Goal: Find specific fact: Find specific fact

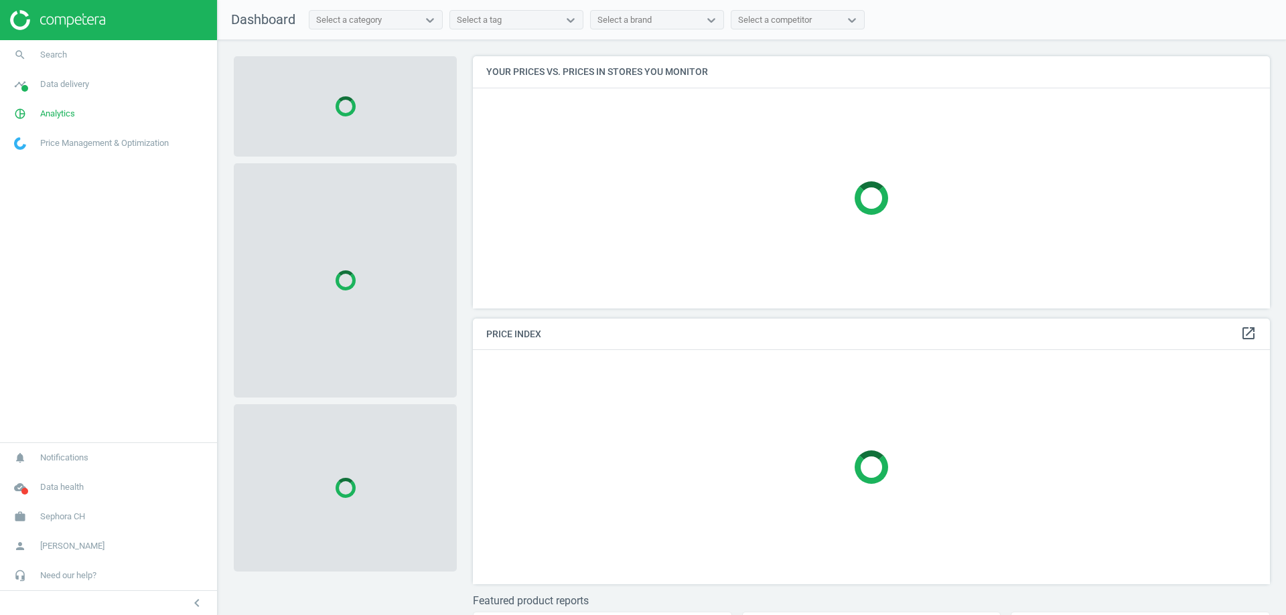
scroll to position [273, 808]
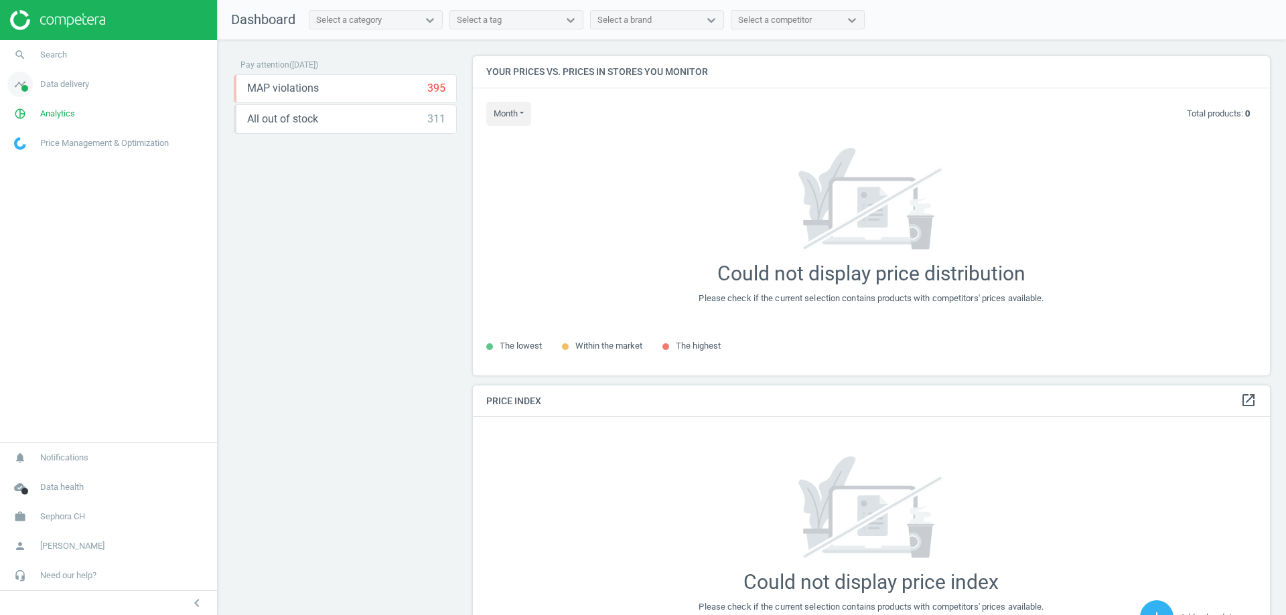
click at [78, 86] on span "Data delivery" at bounding box center [64, 84] width 49 height 12
click at [56, 90] on link "timeline Data delivery" at bounding box center [108, 84] width 217 height 29
click at [55, 108] on span "Analytics" at bounding box center [57, 114] width 35 height 12
click at [37, 161] on span "Products" at bounding box center [30, 162] width 31 height 11
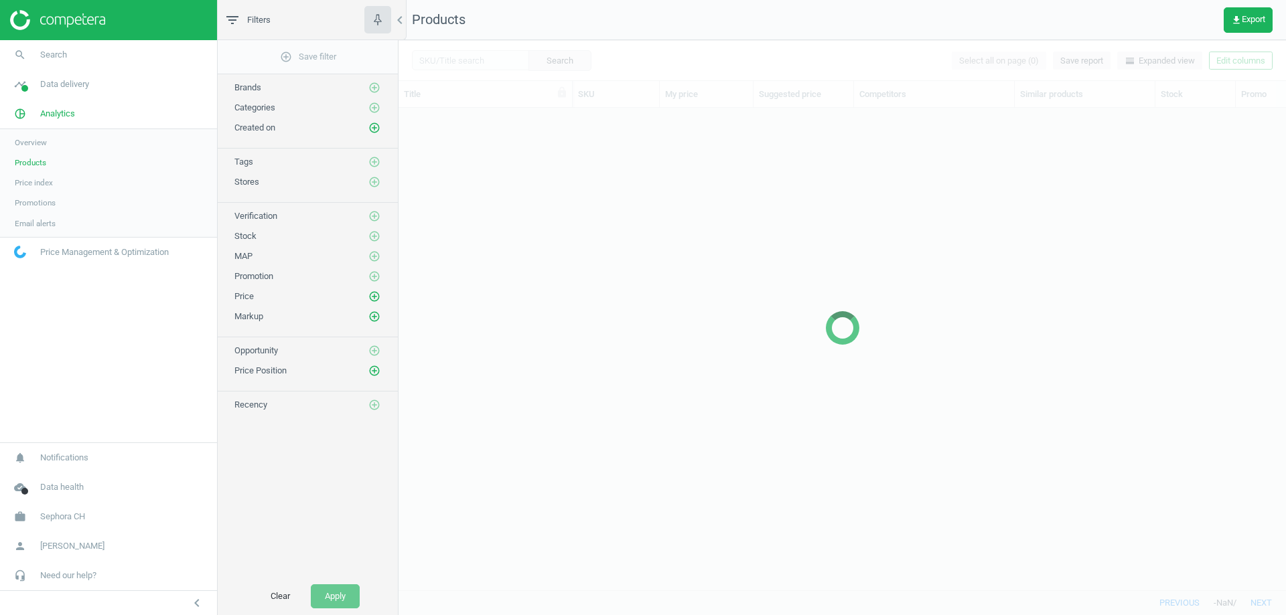
scroll to position [462, 877]
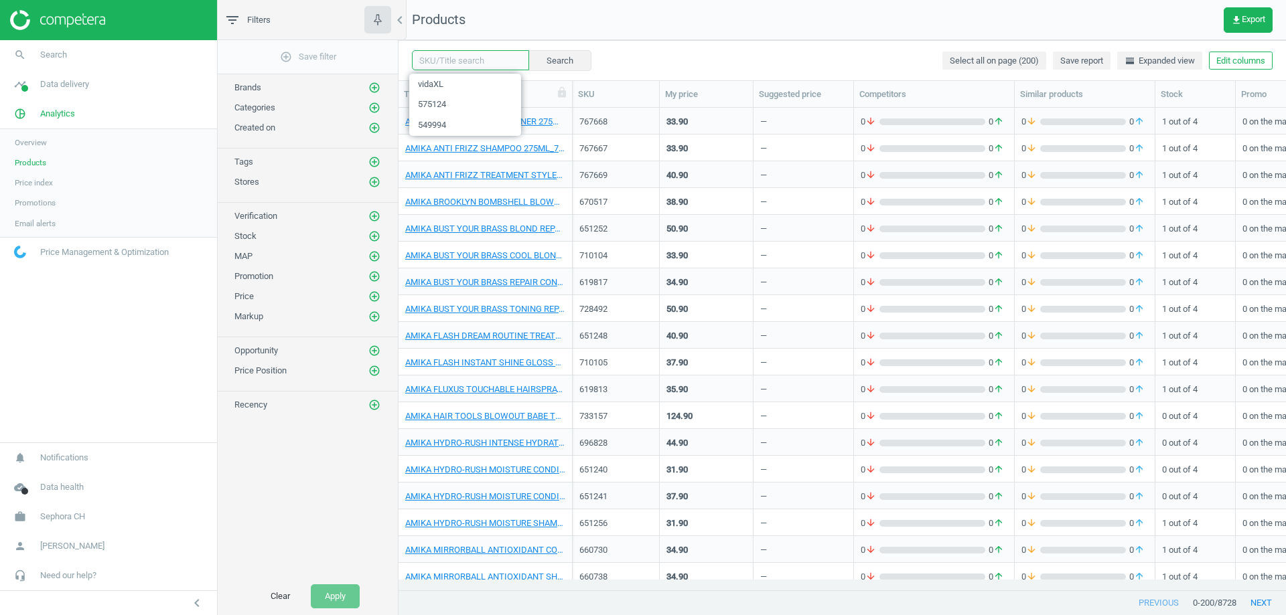
paste input "466183"
click at [450, 62] on input "466183" at bounding box center [470, 60] width 117 height 20
type input "466183"
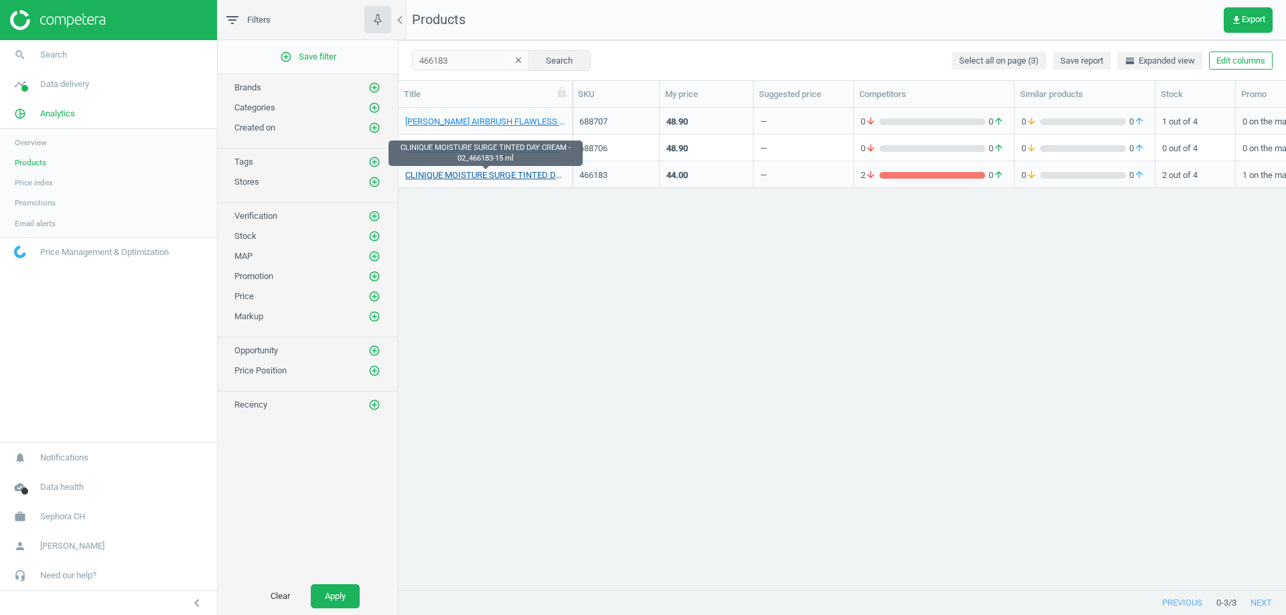
click at [445, 177] on link "CLINIQUE MOISTURE SURGE TINTED DAY CREAM - 02_466183-15 ml" at bounding box center [485, 175] width 160 height 12
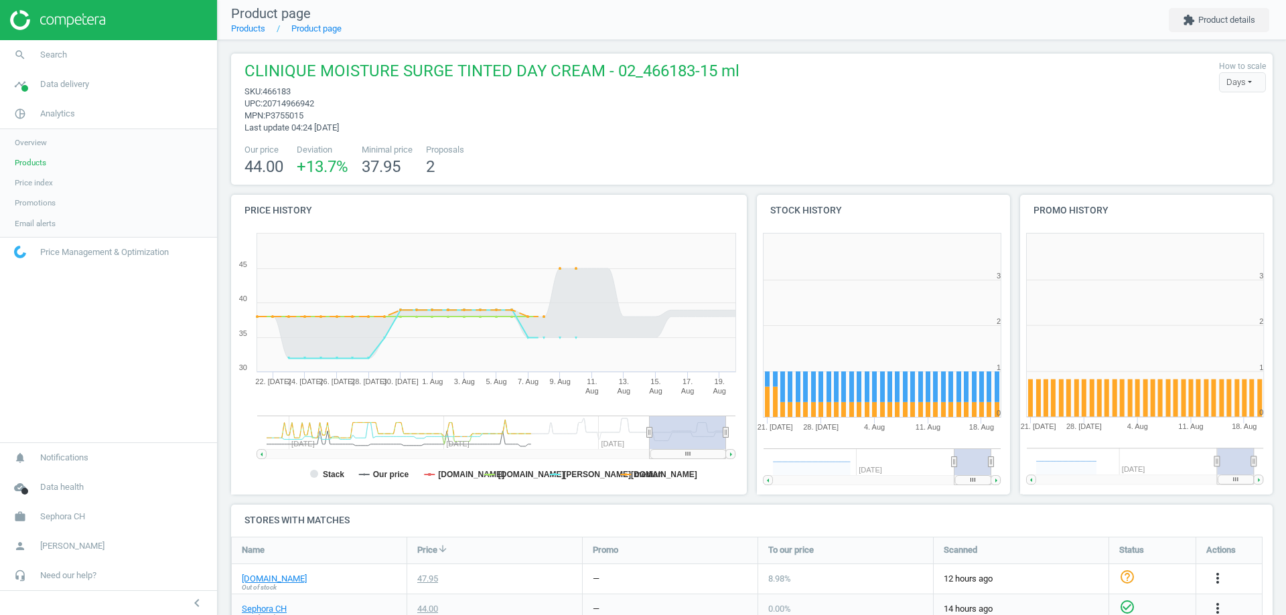
scroll to position [289, 271]
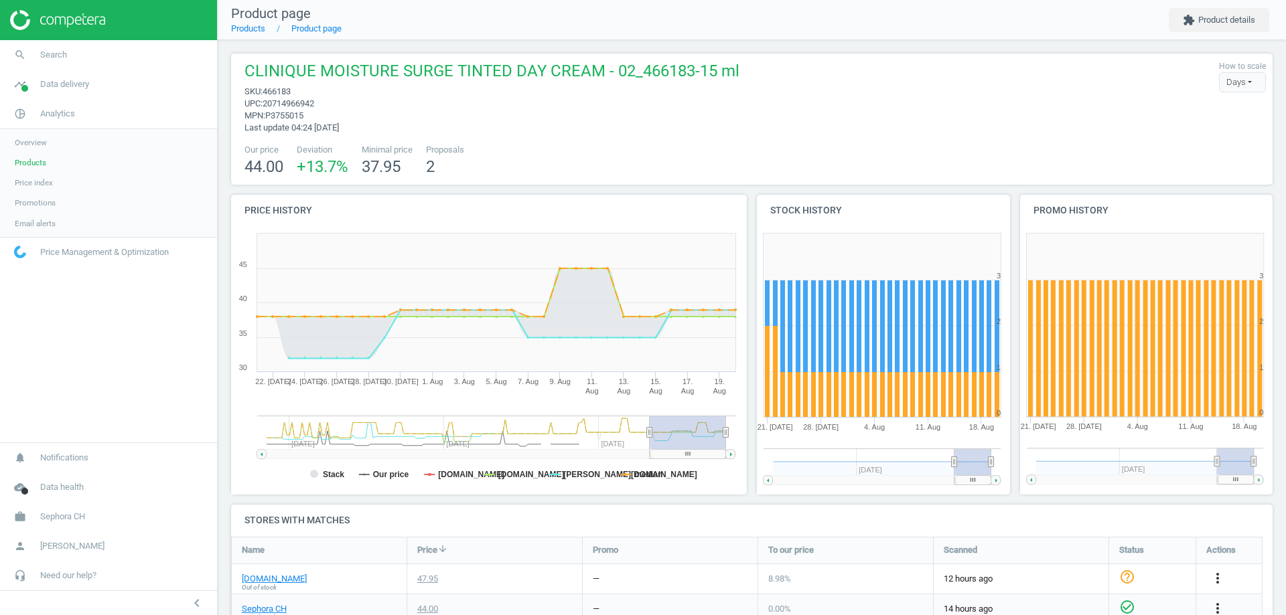
click at [297, 107] on span "20714966942" at bounding box center [288, 103] width 52 height 10
copy span "20714966942"
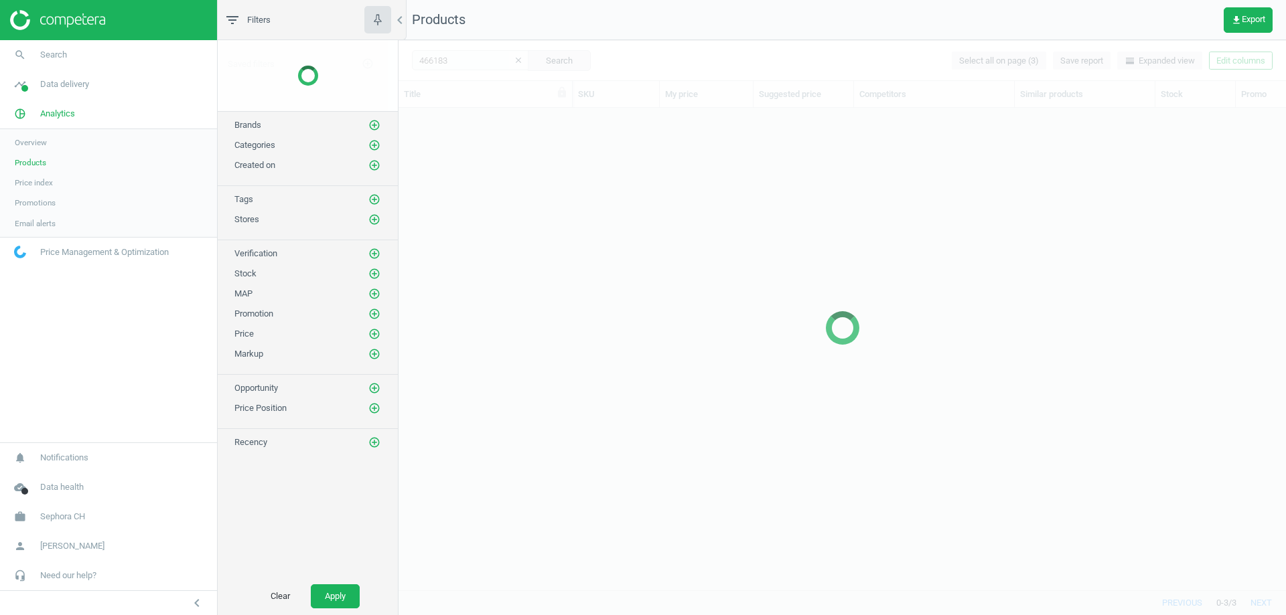
scroll to position [462, 877]
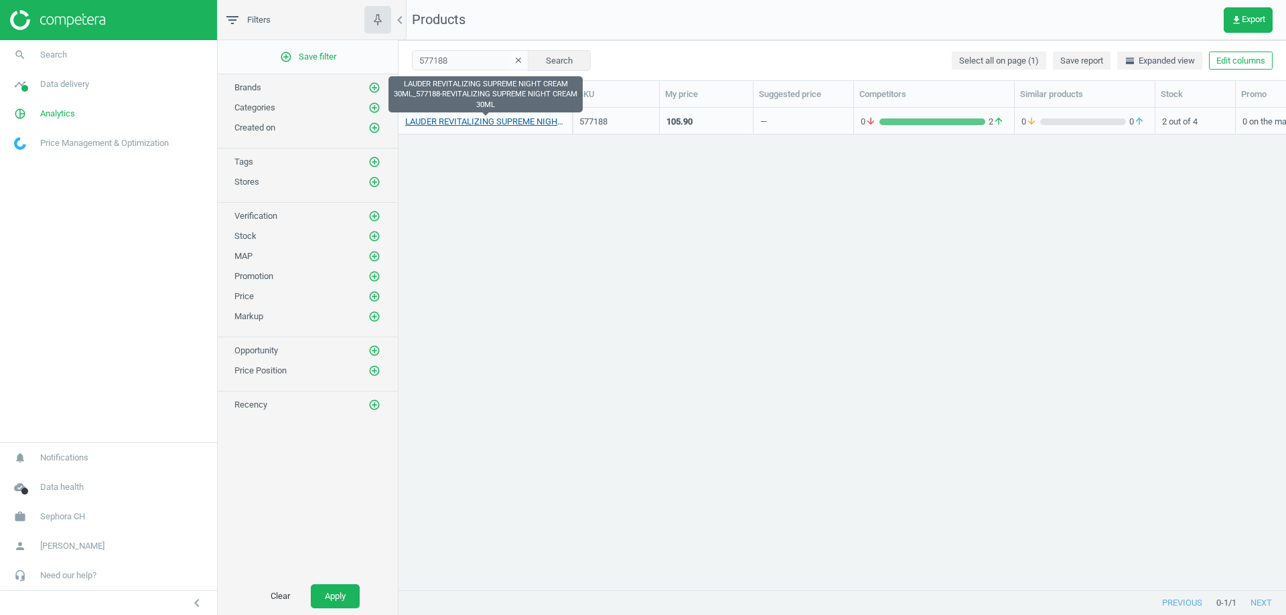
click at [465, 125] on link "LAUDER REVITALIZING SUPREME NIGHT CREAM 30ML_577188-REVITALIZING SUPREME NIGHT …" at bounding box center [485, 122] width 160 height 12
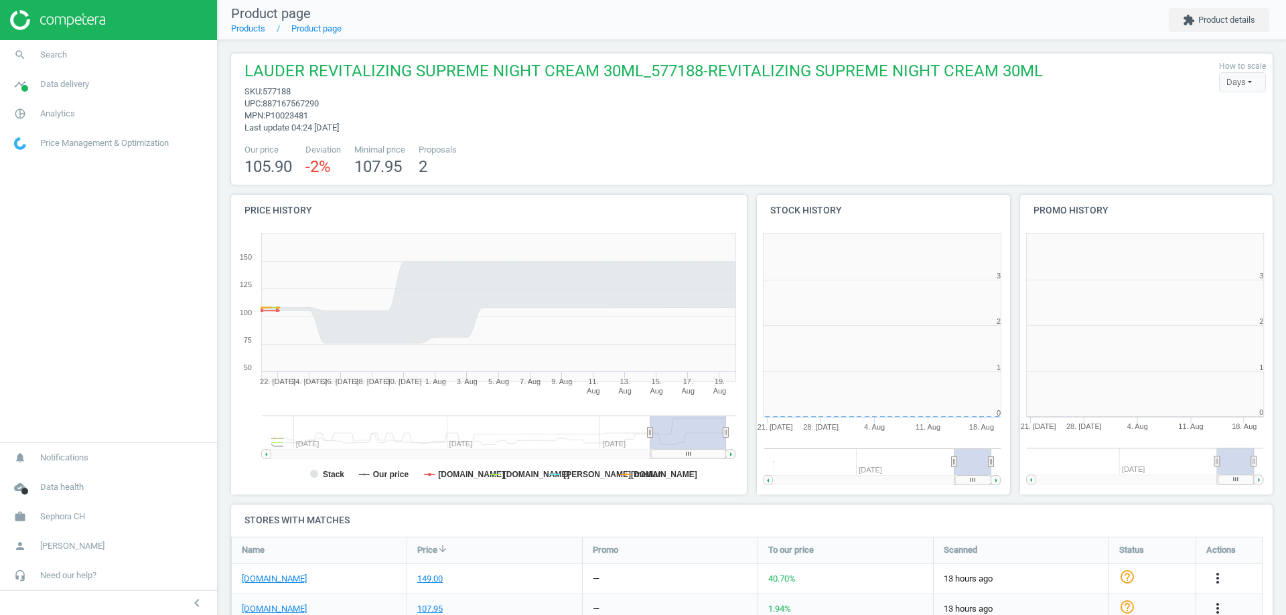
scroll to position [289, 271]
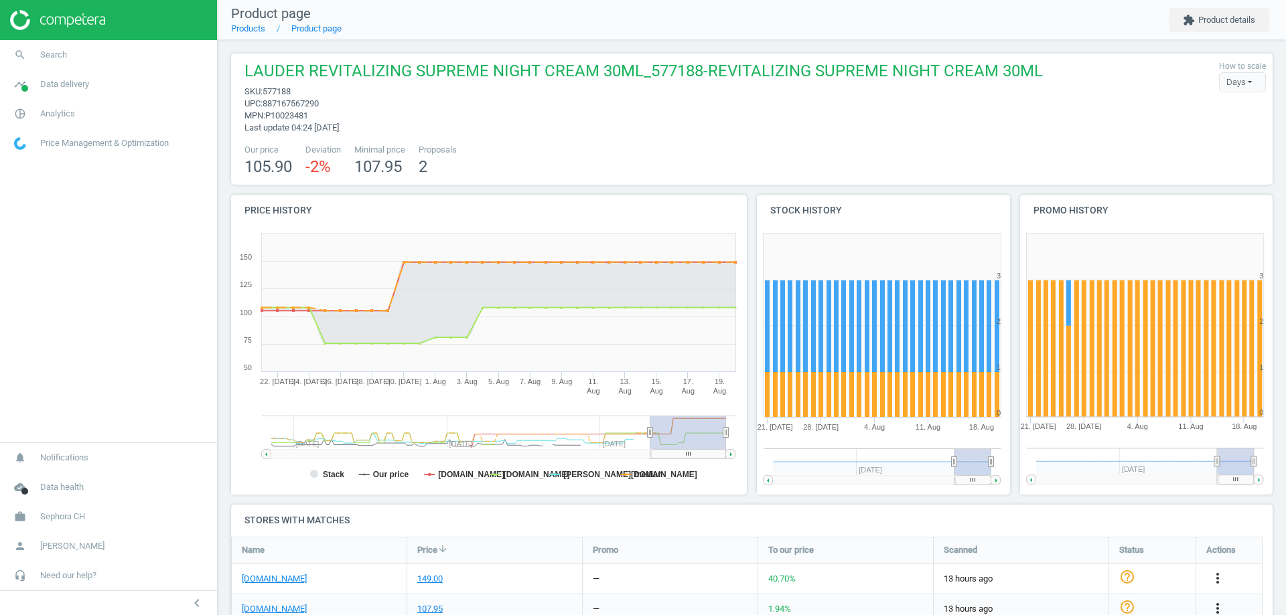
click at [312, 105] on span "887167567290" at bounding box center [290, 103] width 56 height 10
copy span "887167567290"
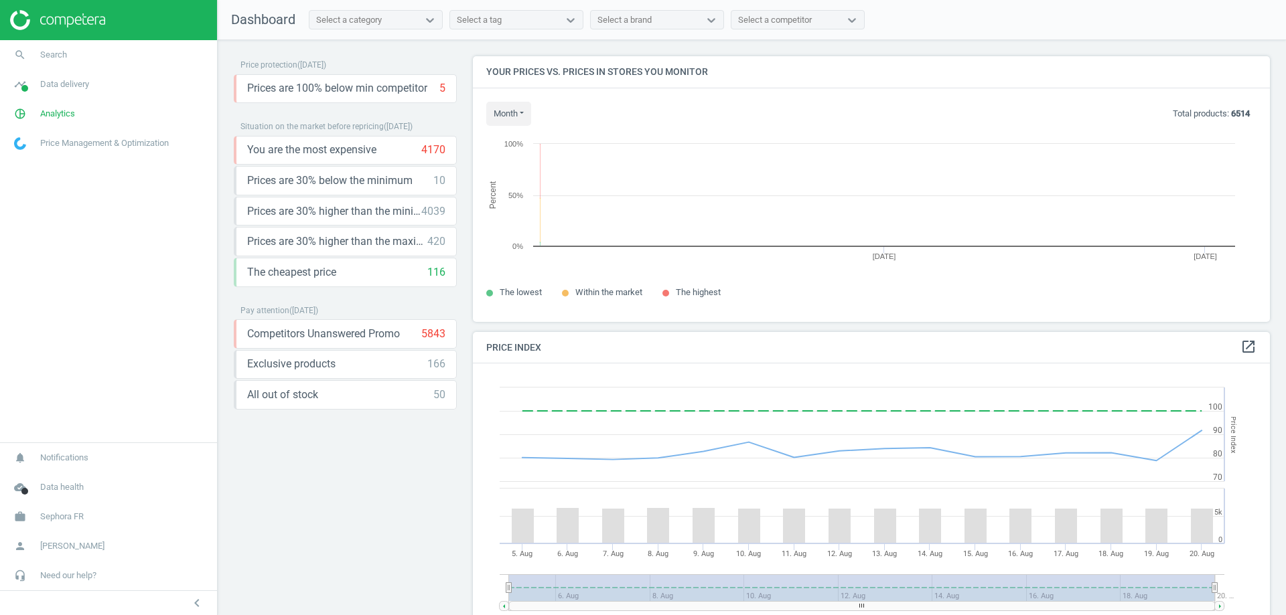
scroll to position [286, 808]
